Goal: Task Accomplishment & Management: Use online tool/utility

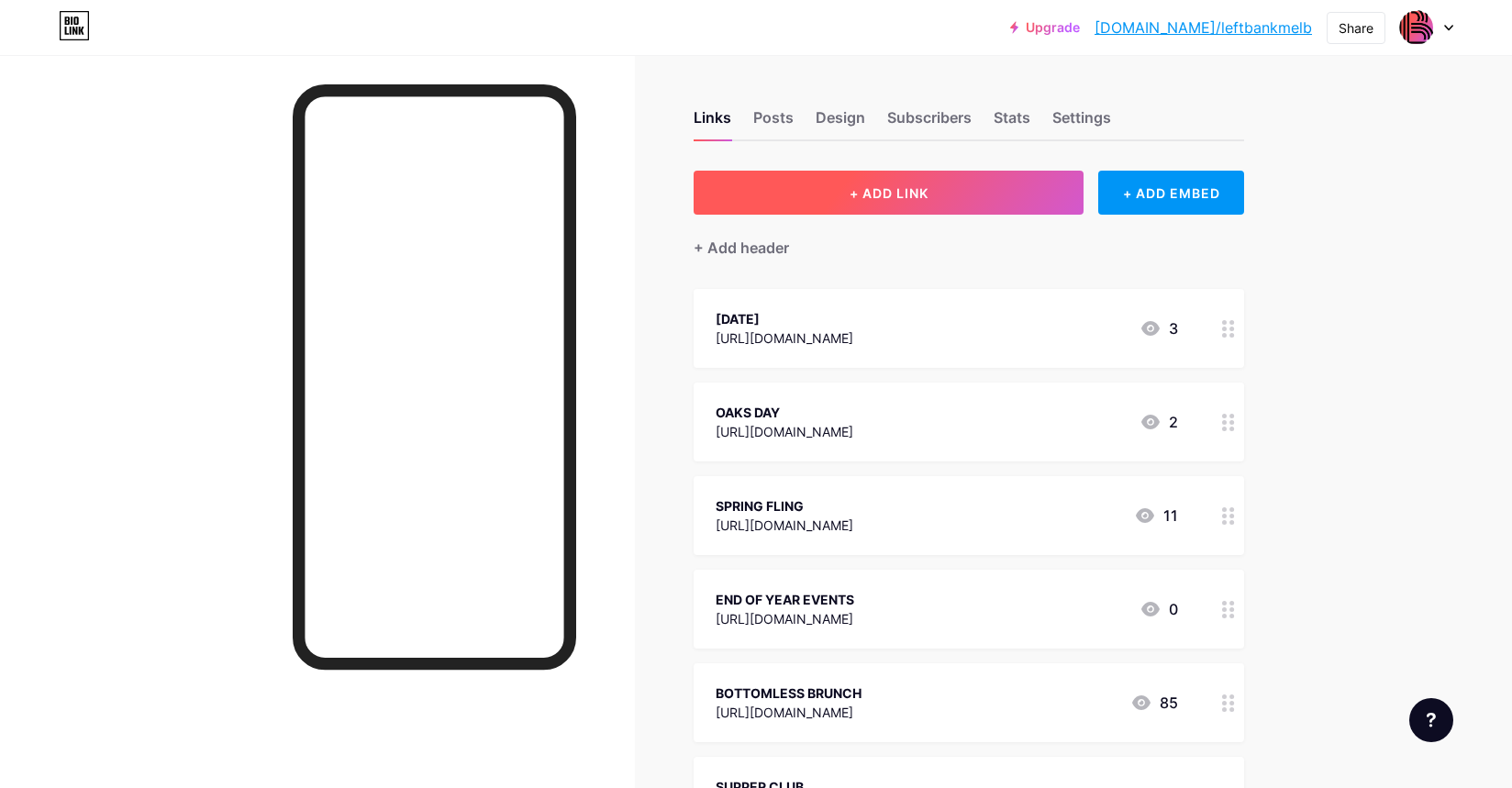
click at [896, 199] on span "+ ADD LINK" at bounding box center [889, 194] width 79 height 16
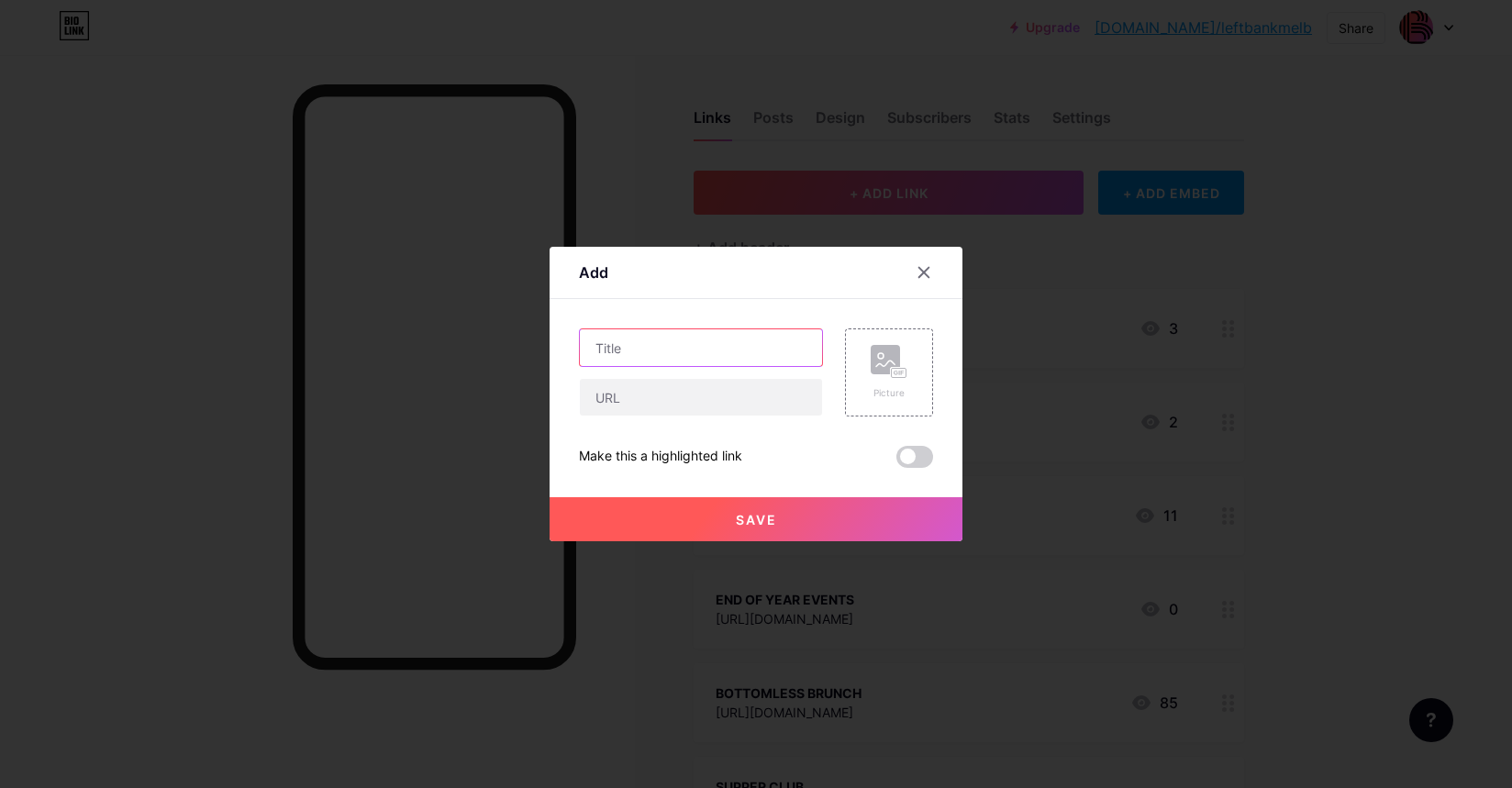
click at [694, 343] on input "text" at bounding box center [701, 348] width 243 height 37
type input "CHRISTMAS"
click at [681, 378] on div at bounding box center [701, 396] width 244 height 39
click at [680, 389] on input "text" at bounding box center [701, 396] width 243 height 37
paste input "[URL][DOMAIN_NAME]"
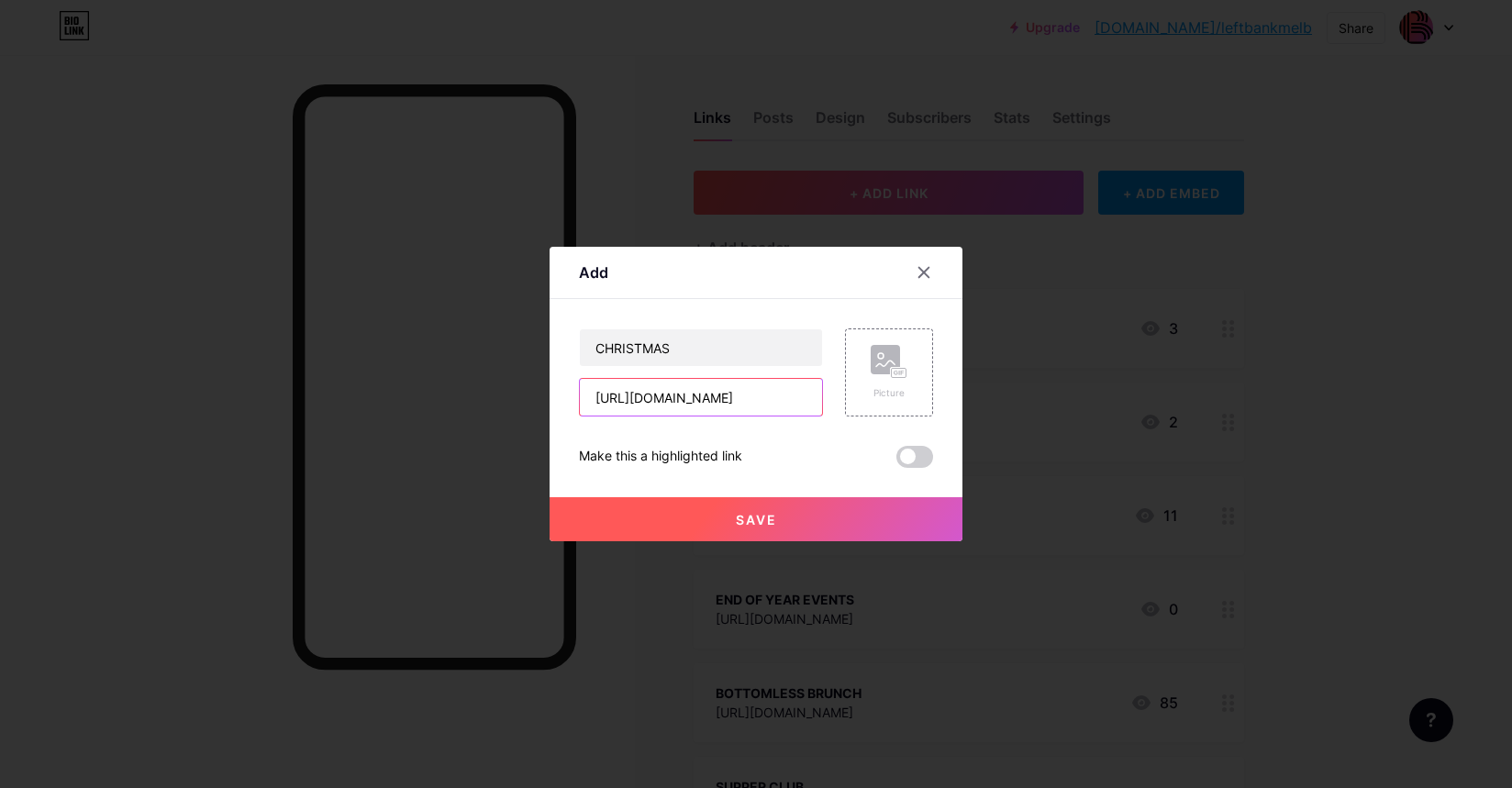
scroll to position [0, 227]
type input "[URL][DOMAIN_NAME]"
click at [706, 518] on button "Save" at bounding box center [755, 519] width 412 height 44
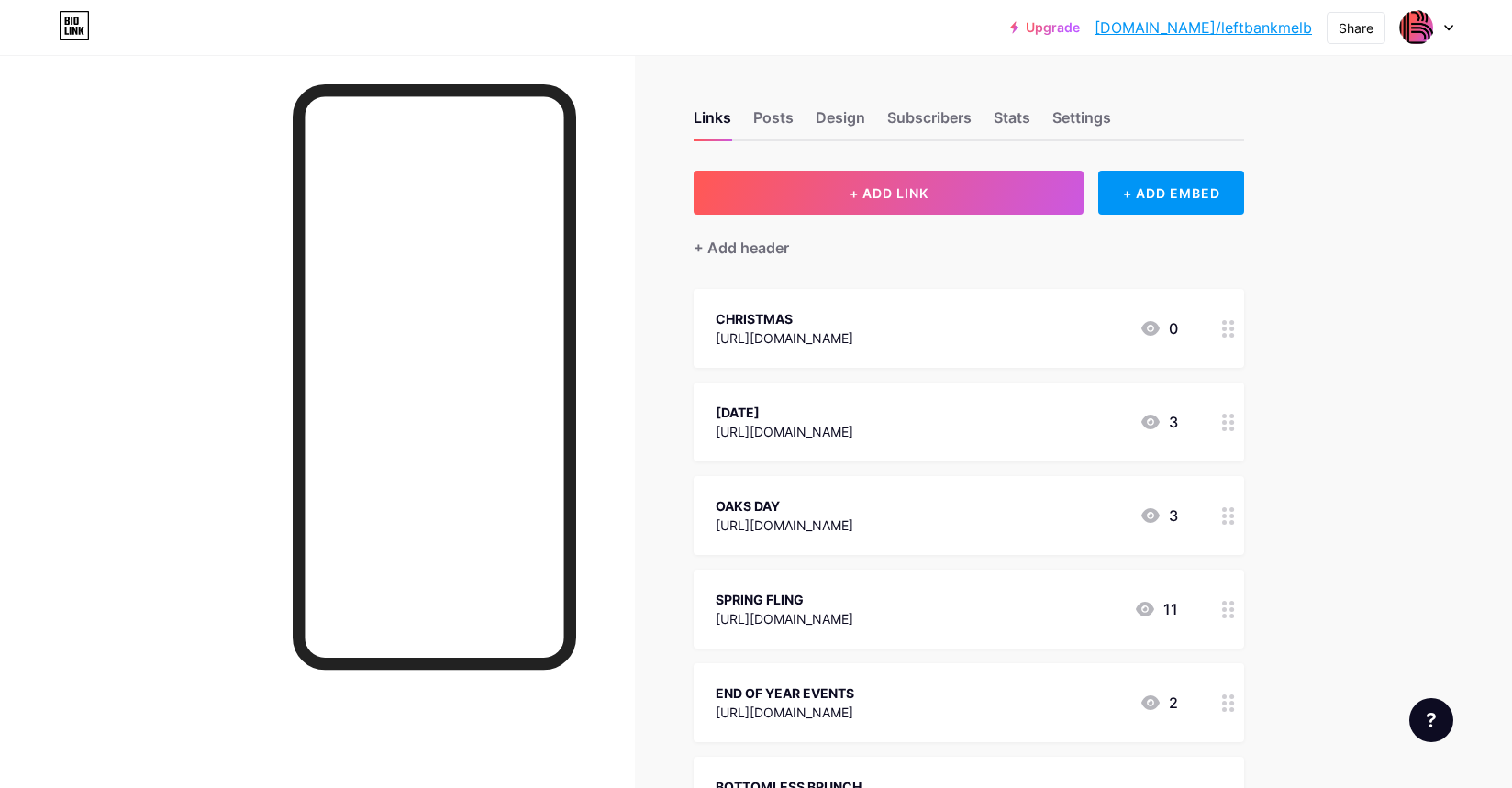
drag, startPoint x: 913, startPoint y: 338, endPoint x: 979, endPoint y: 404, distance: 93.3
click at [951, 425] on span "CHRISTMAS [URL][DOMAIN_NAME] 0 [DATE] [URL][DOMAIN_NAME] 3 OAKS DAY [URL][DOMAI…" at bounding box center [968, 655] width 550 height 734
